Goal: Transaction & Acquisition: Purchase product/service

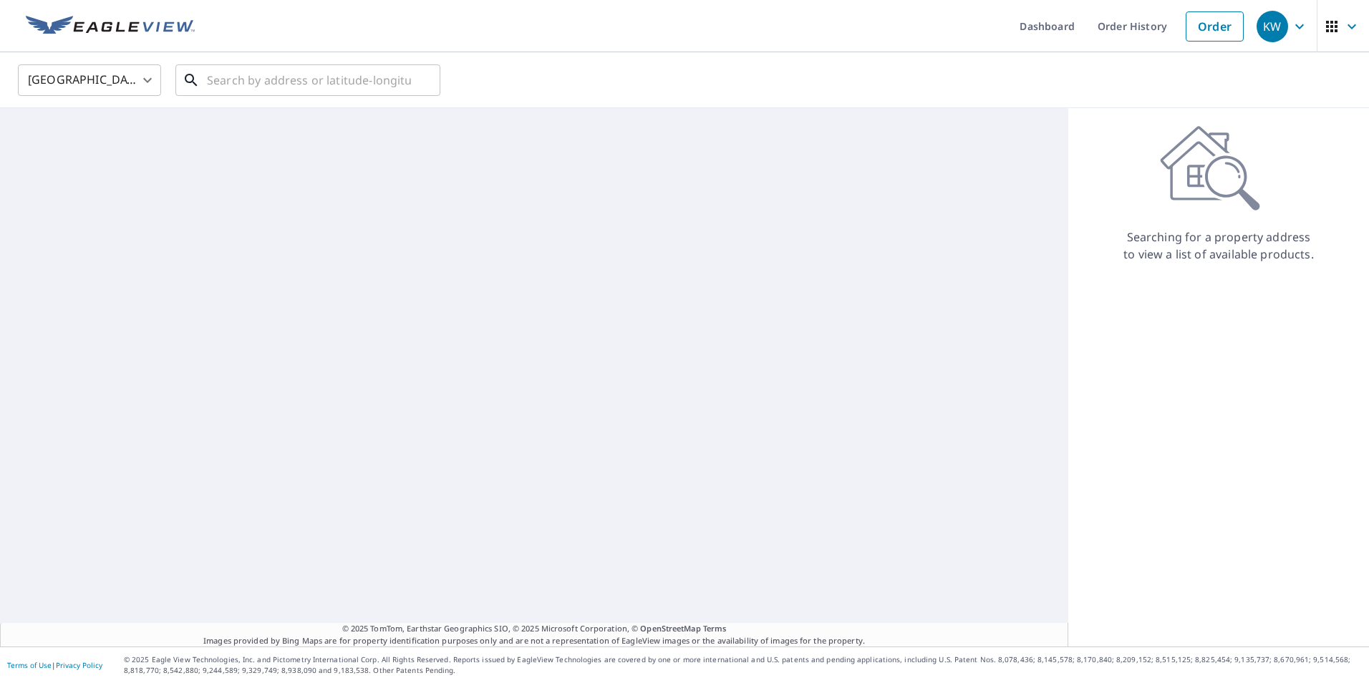
click at [256, 86] on input "text" at bounding box center [309, 80] width 204 height 40
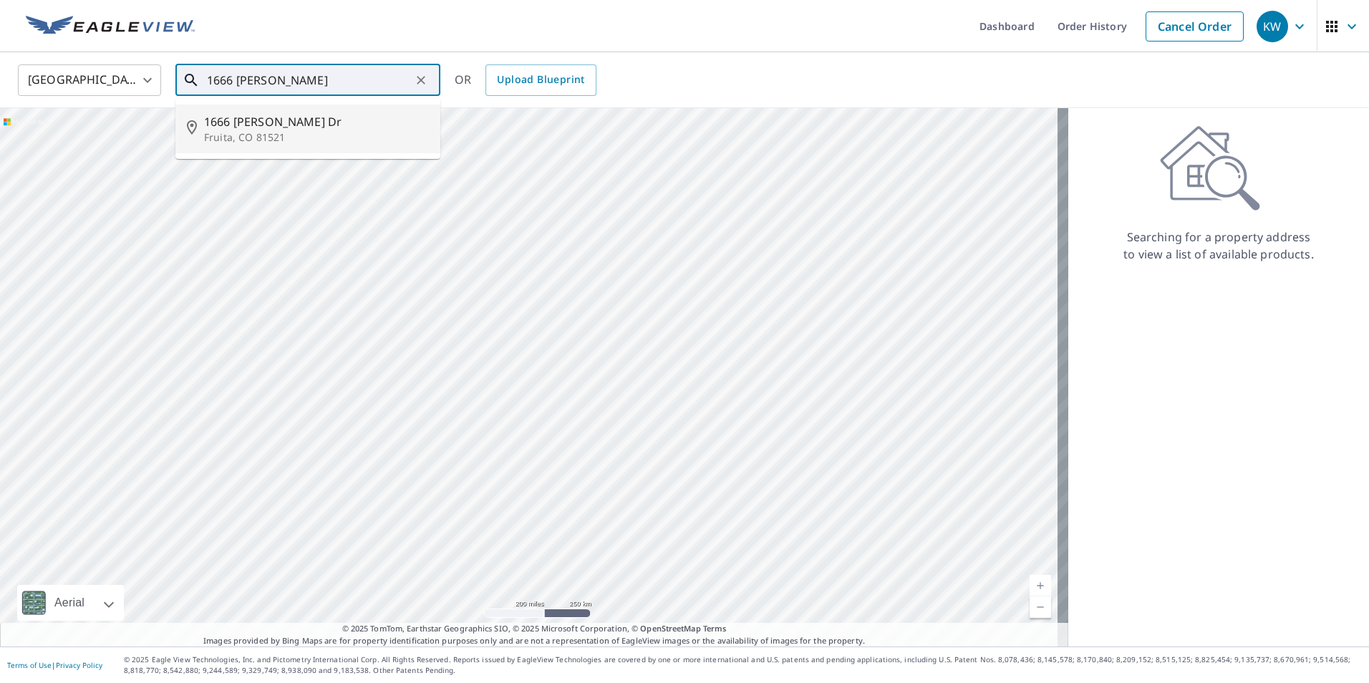
click at [210, 136] on p "Fruita, CO 81521" at bounding box center [316, 137] width 225 height 14
type input "[STREET_ADDRESS][PERSON_NAME][PERSON_NAME]"
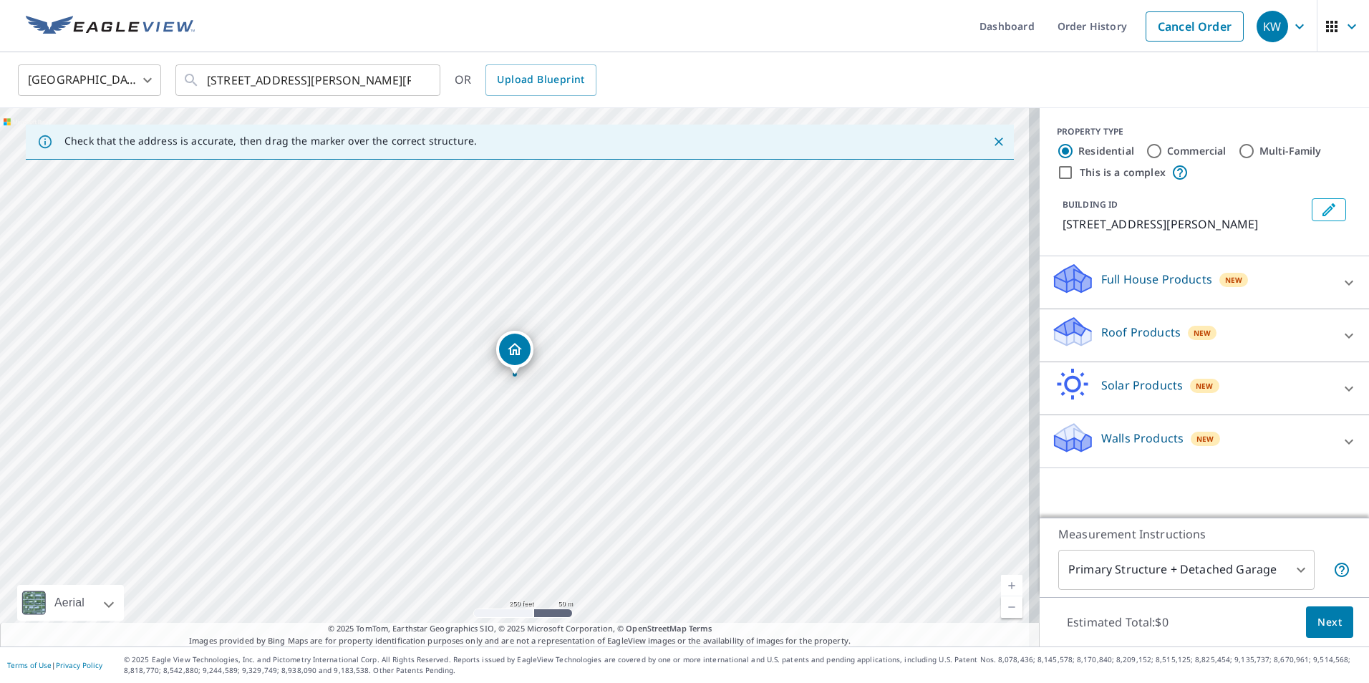
click at [1150, 332] on p "Roof Products" at bounding box center [1142, 332] width 80 height 17
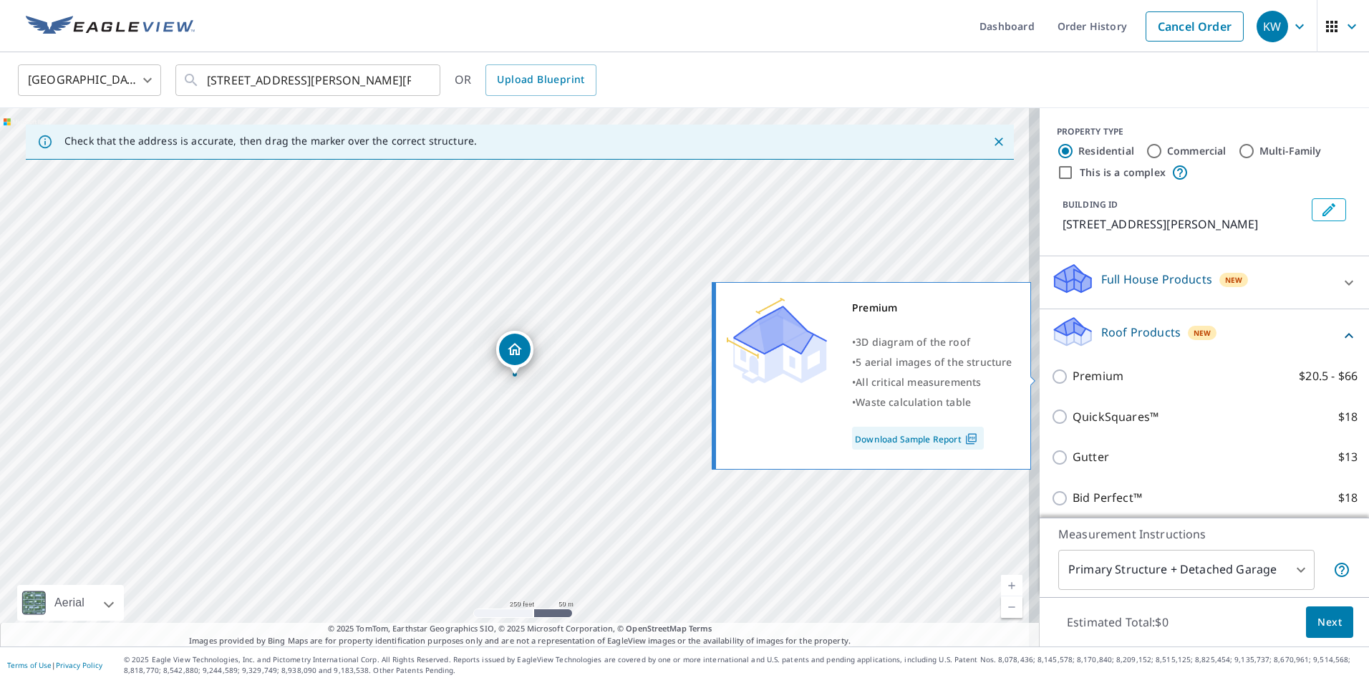
click at [1087, 375] on p "Premium" at bounding box center [1098, 376] width 51 height 18
click at [1073, 375] on input "Premium $20.5 - $66" at bounding box center [1061, 376] width 21 height 17
checkbox input "true"
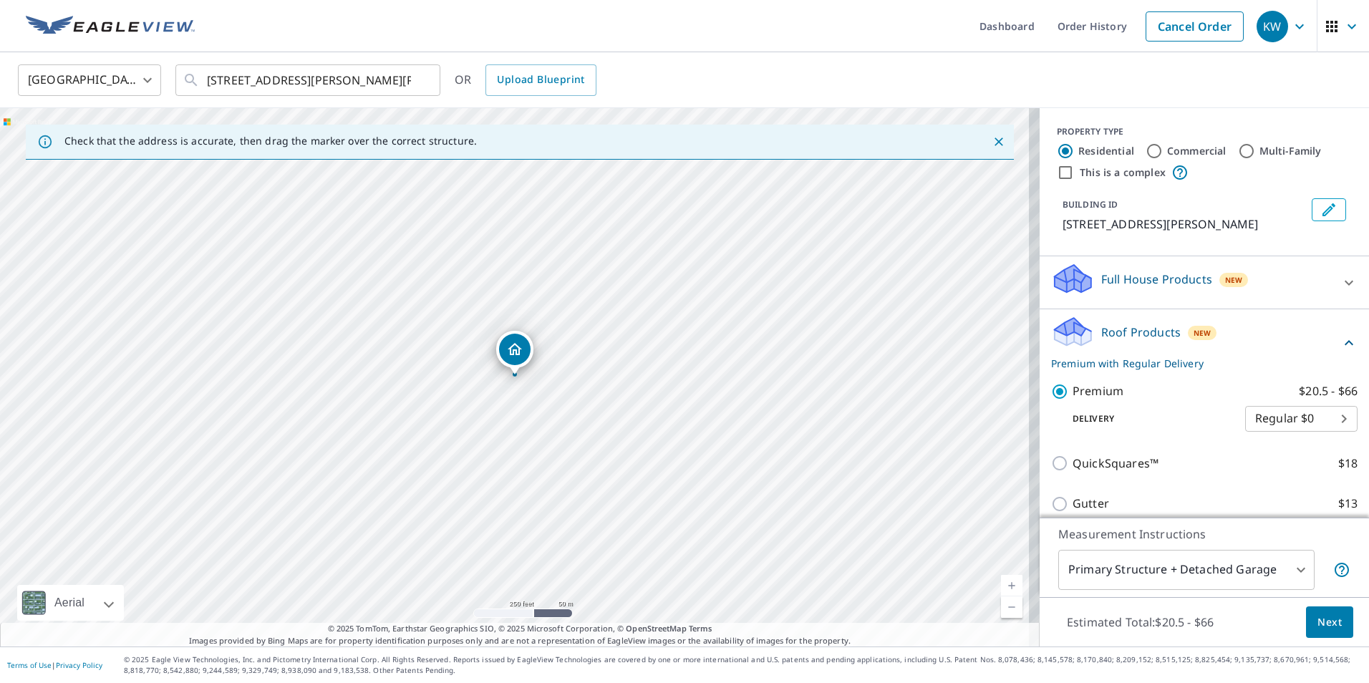
click at [1318, 625] on span "Next" at bounding box center [1330, 623] width 24 height 18
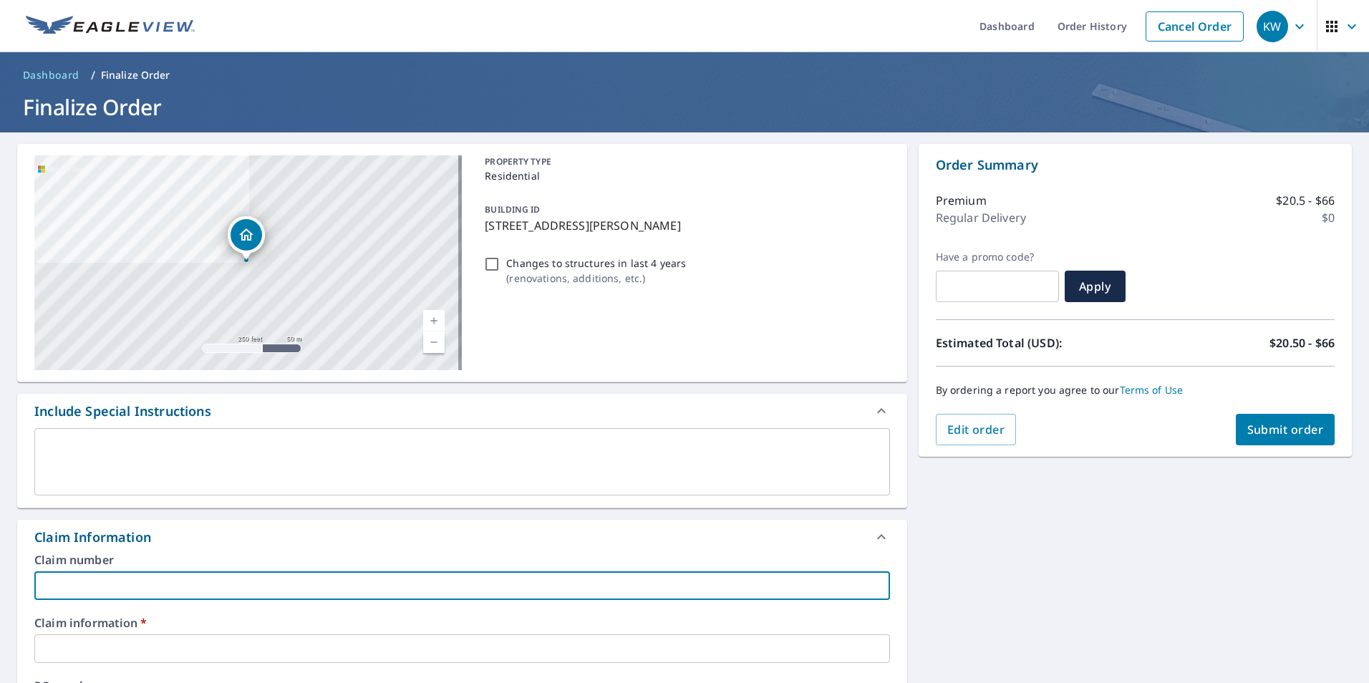
click at [105, 591] on input "text" at bounding box center [462, 586] width 856 height 29
type input "h"
checkbox input "true"
type input "hm"
checkbox input "true"
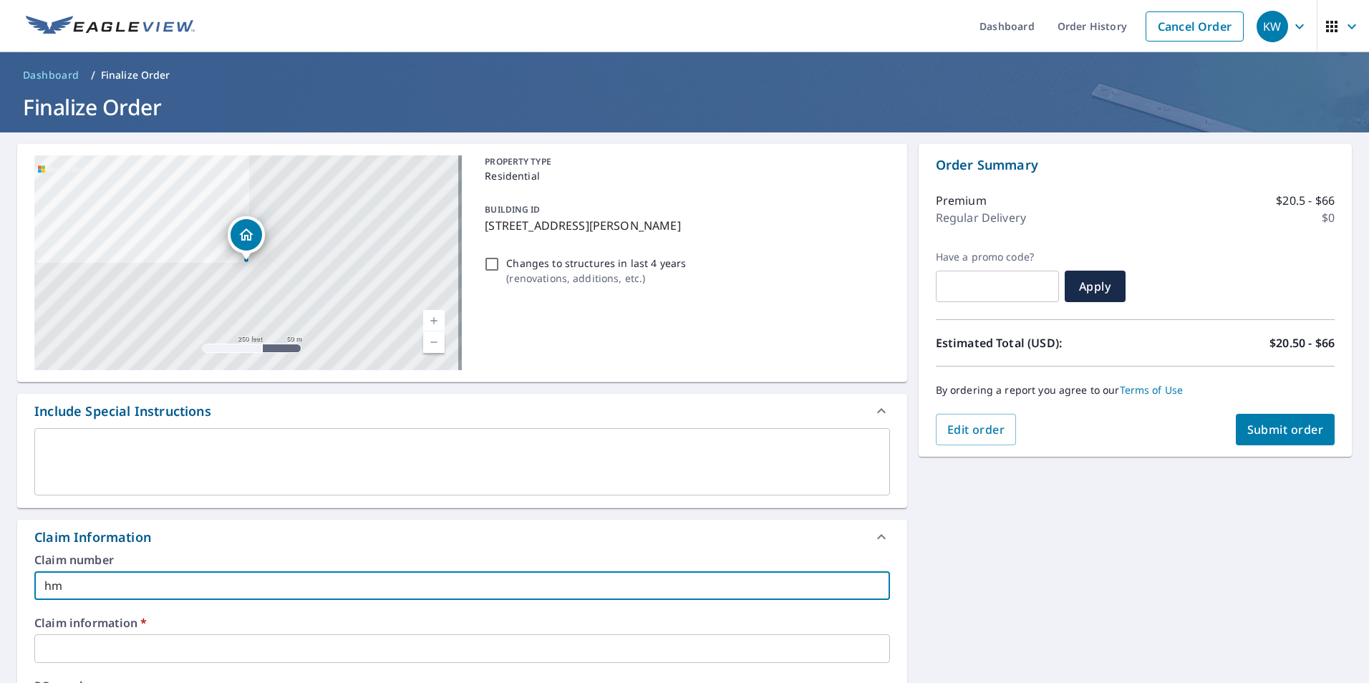
type input "hmh"
checkbox input "true"
type input "hmh"
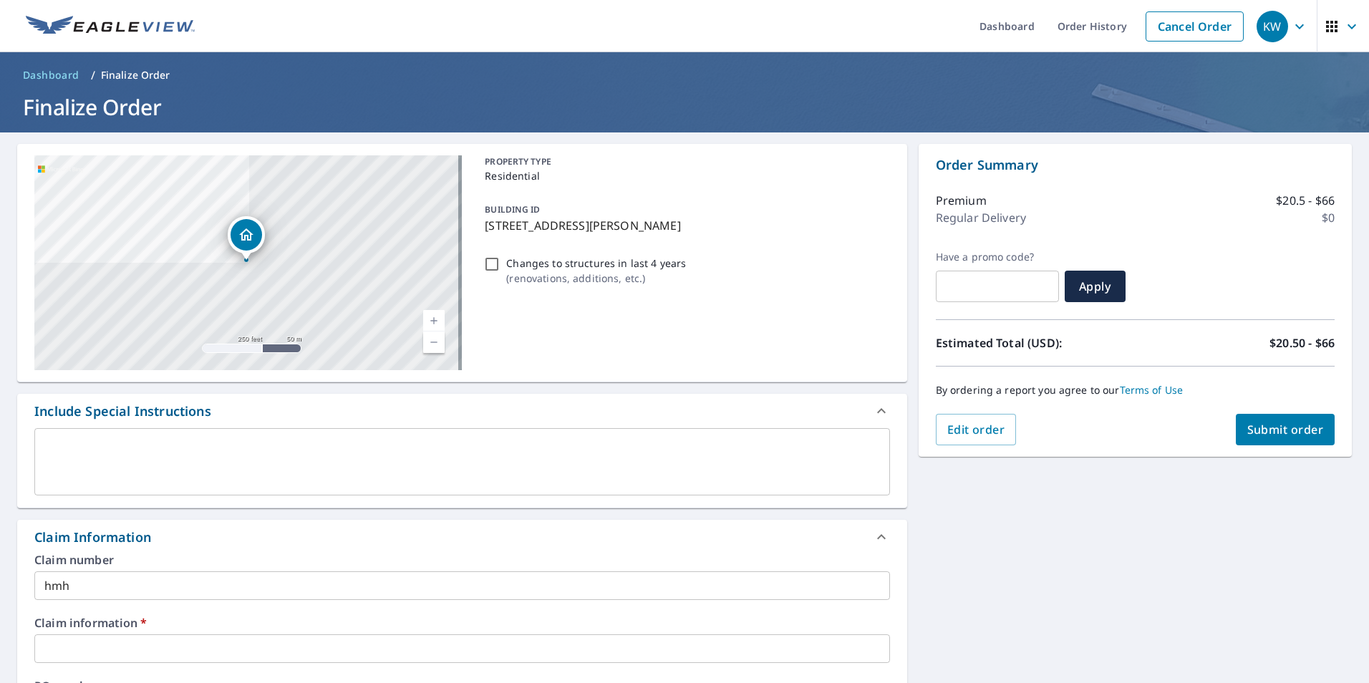
drag, startPoint x: 81, startPoint y: 665, endPoint x: 84, endPoint y: 651, distance: 14.6
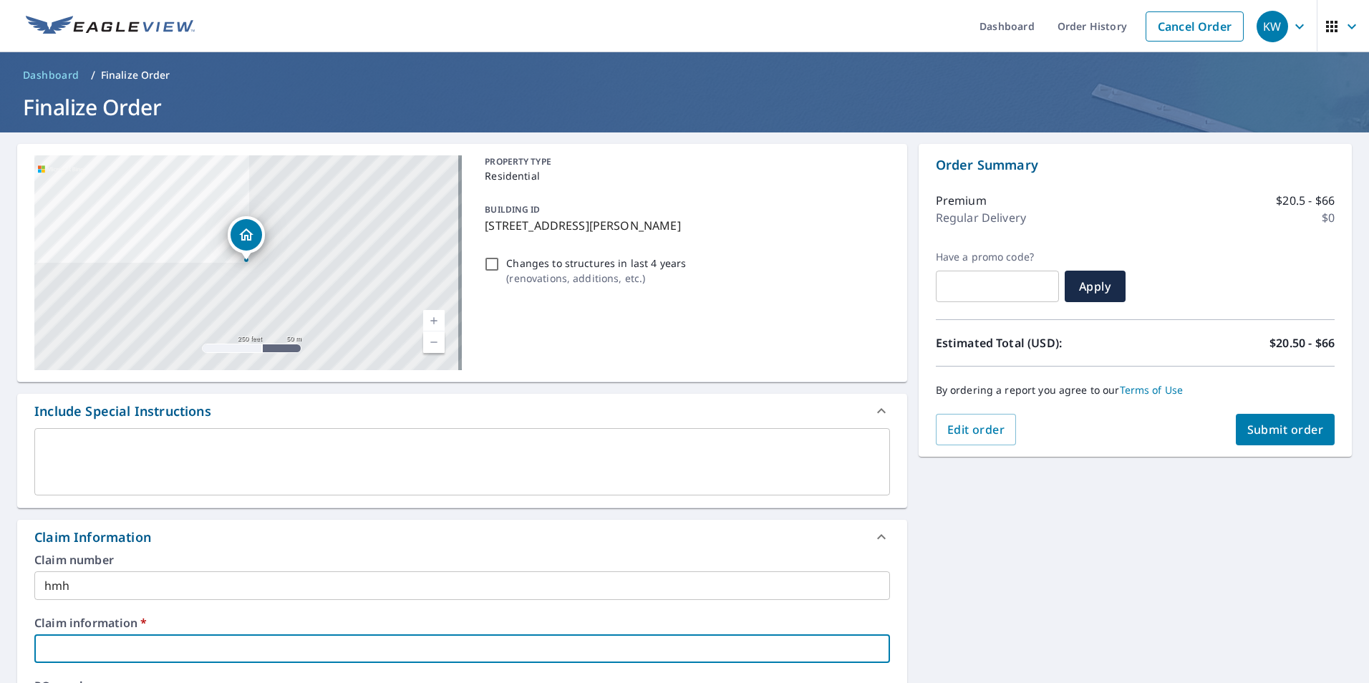
click at [84, 650] on input "text" at bounding box center [462, 649] width 856 height 29
type input "h"
checkbox input "true"
type input "hm"
checkbox input "true"
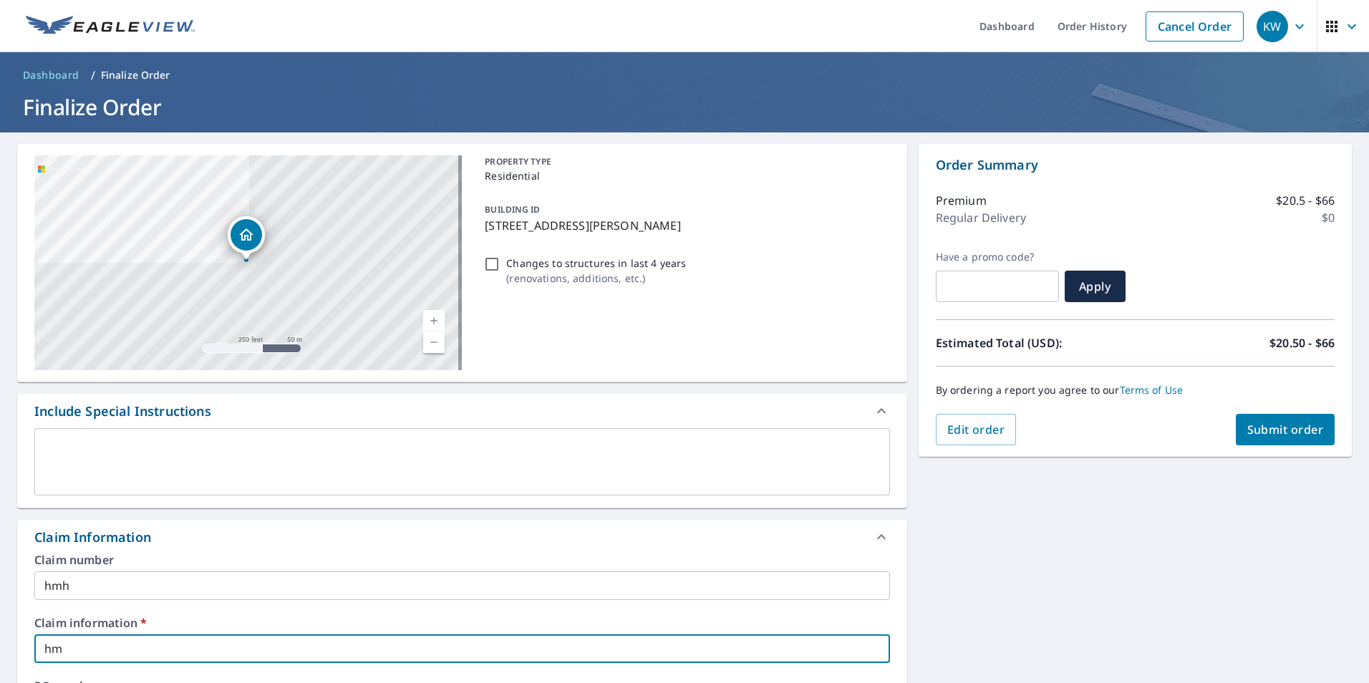
type input "hmh"
checkbox input "true"
type input "hmh"
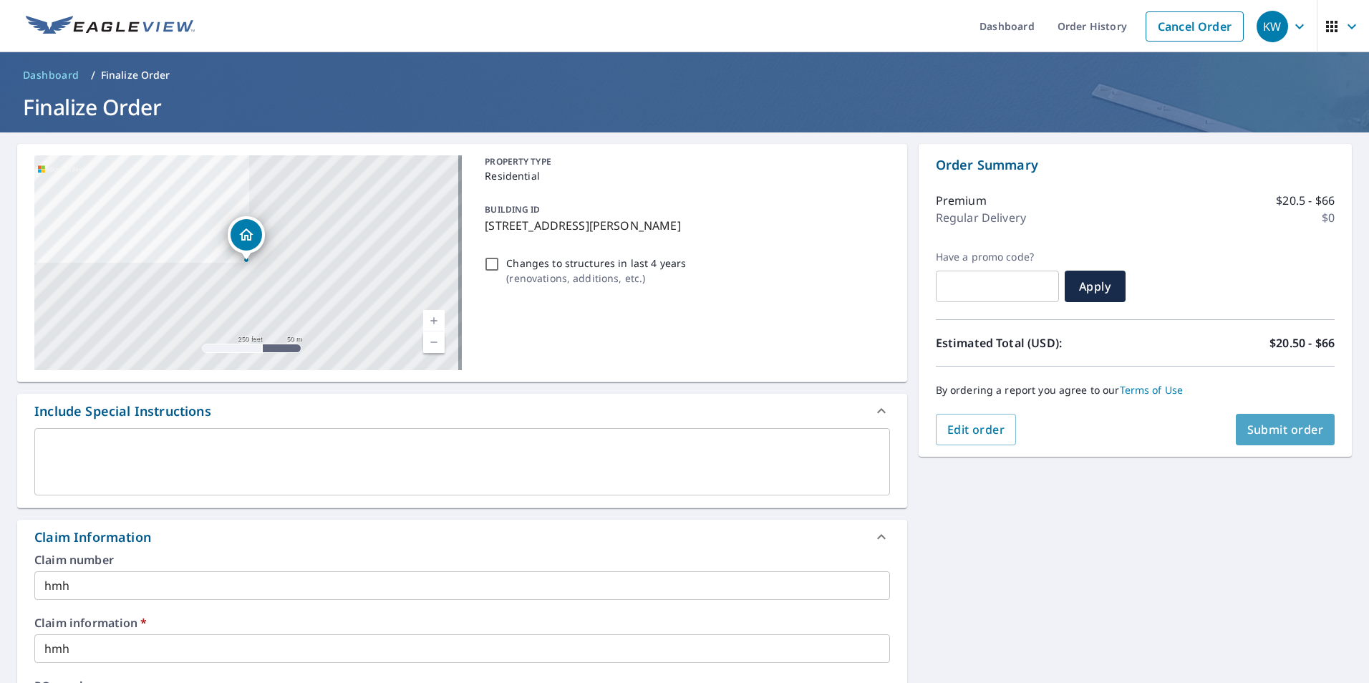
click at [1259, 430] on span "Submit order" at bounding box center [1286, 430] width 77 height 16
checkbox input "true"
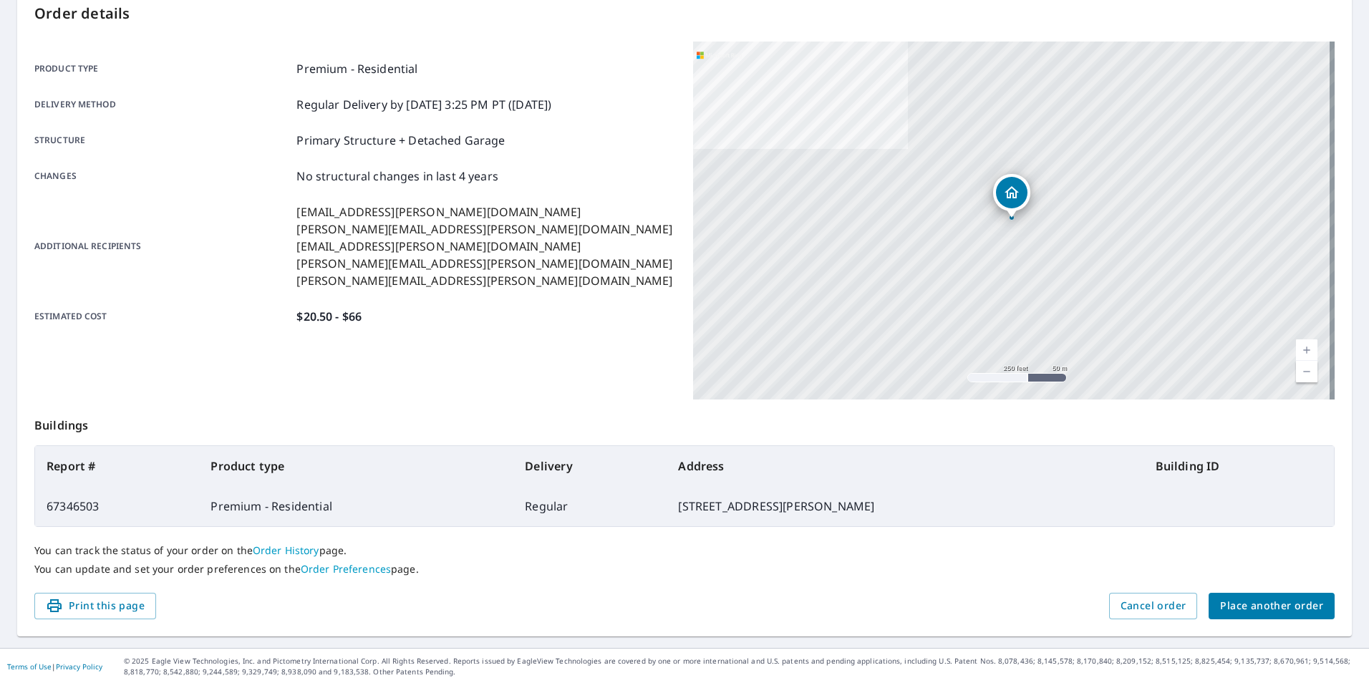
scroll to position [160, 0]
click at [1276, 607] on span "Place another order" at bounding box center [1272, 605] width 103 height 18
